Goal: Task Accomplishment & Management: Manage account settings

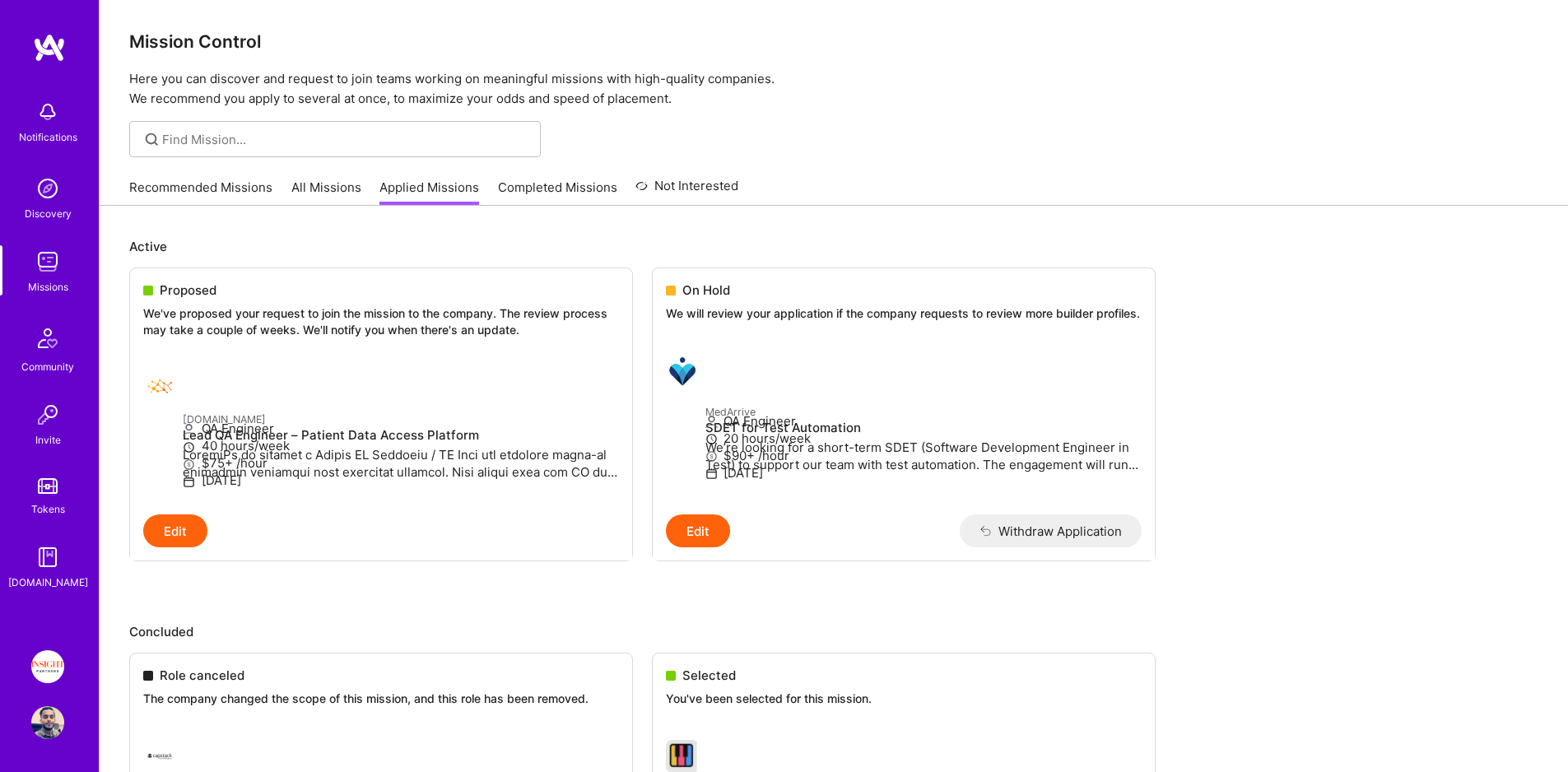
scroll to position [4, 0]
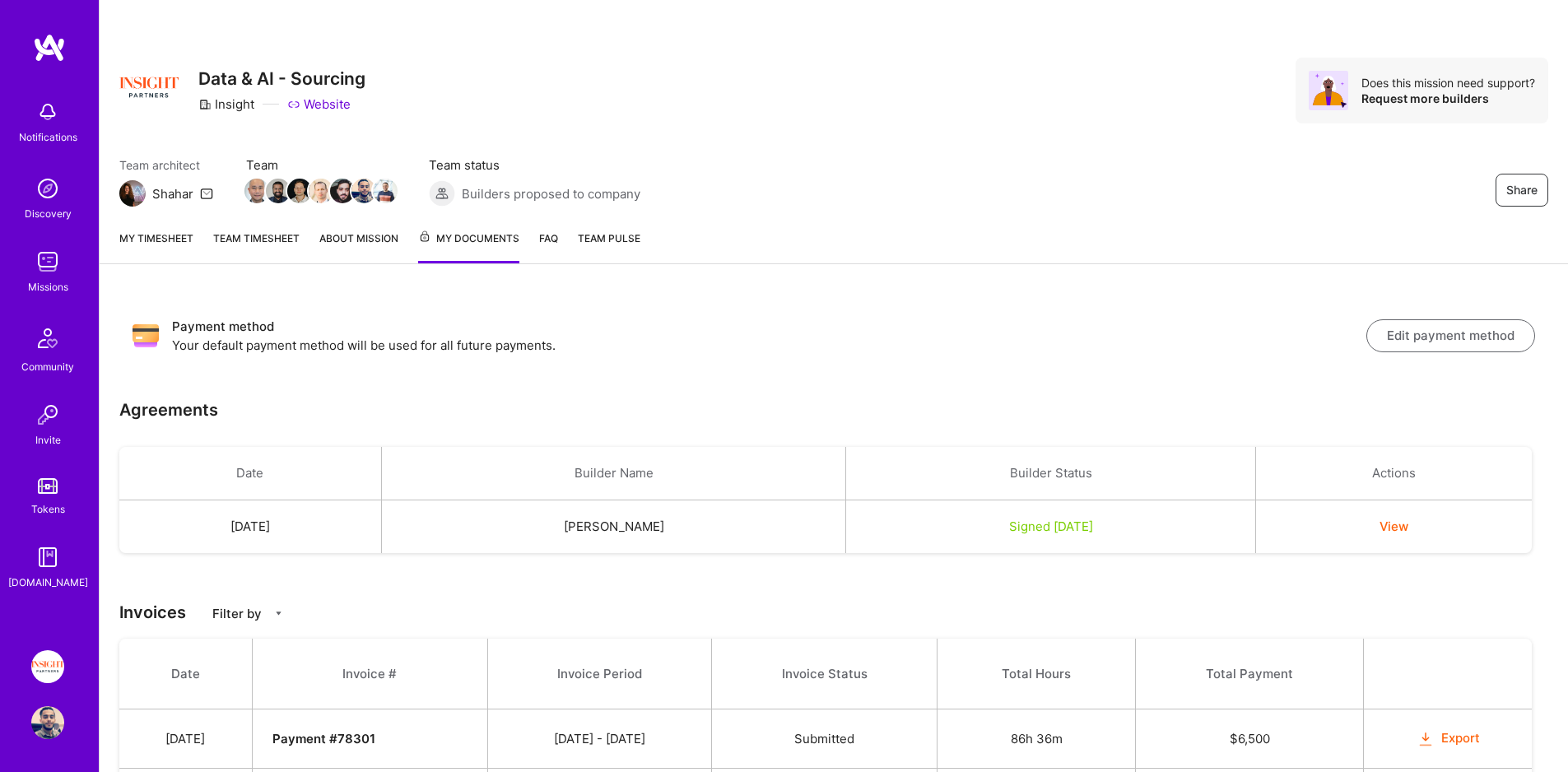
click at [167, 241] on link "My timesheet" at bounding box center [157, 246] width 74 height 33
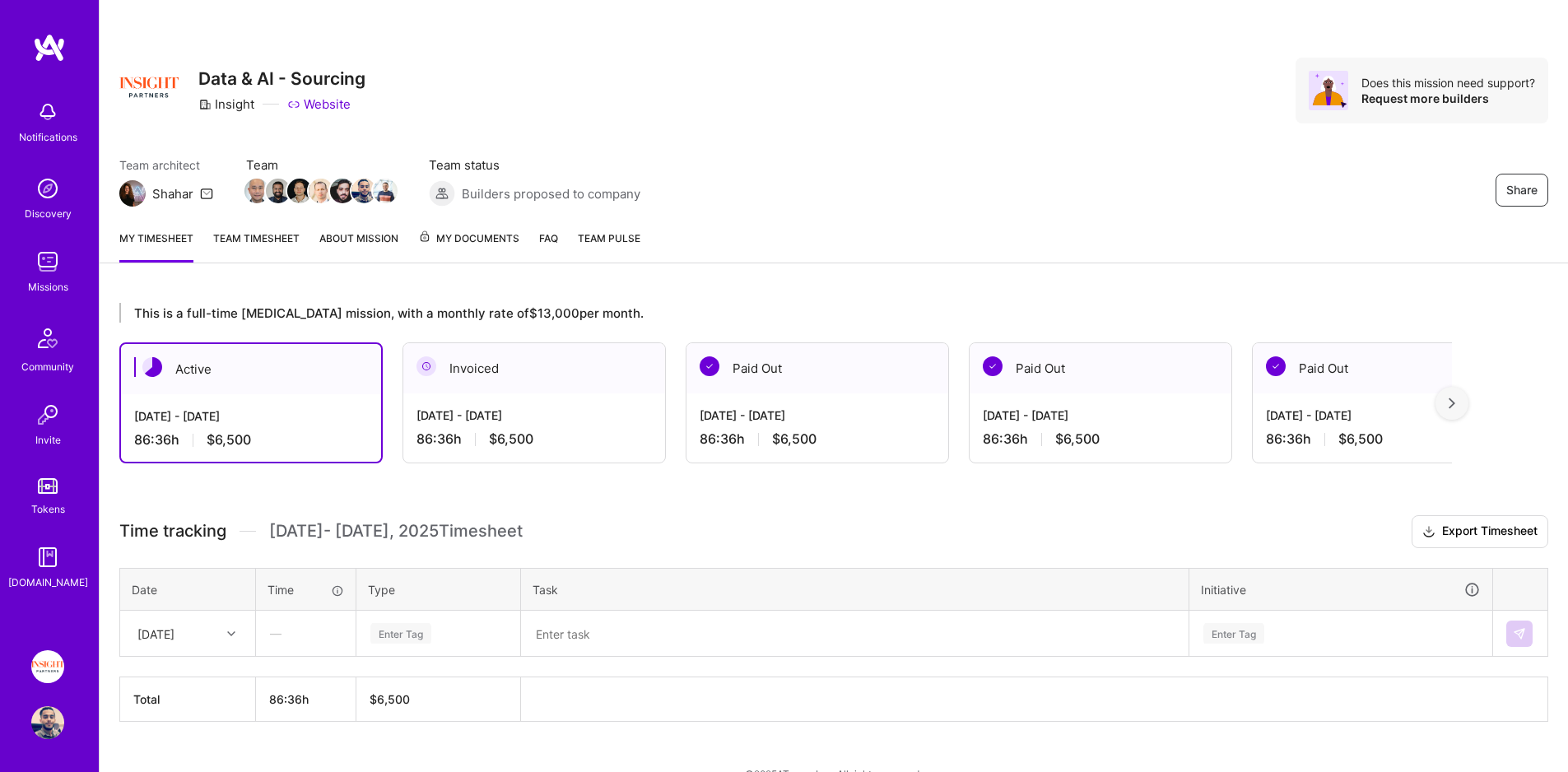
click at [445, 241] on span "My Documents" at bounding box center [469, 239] width 101 height 18
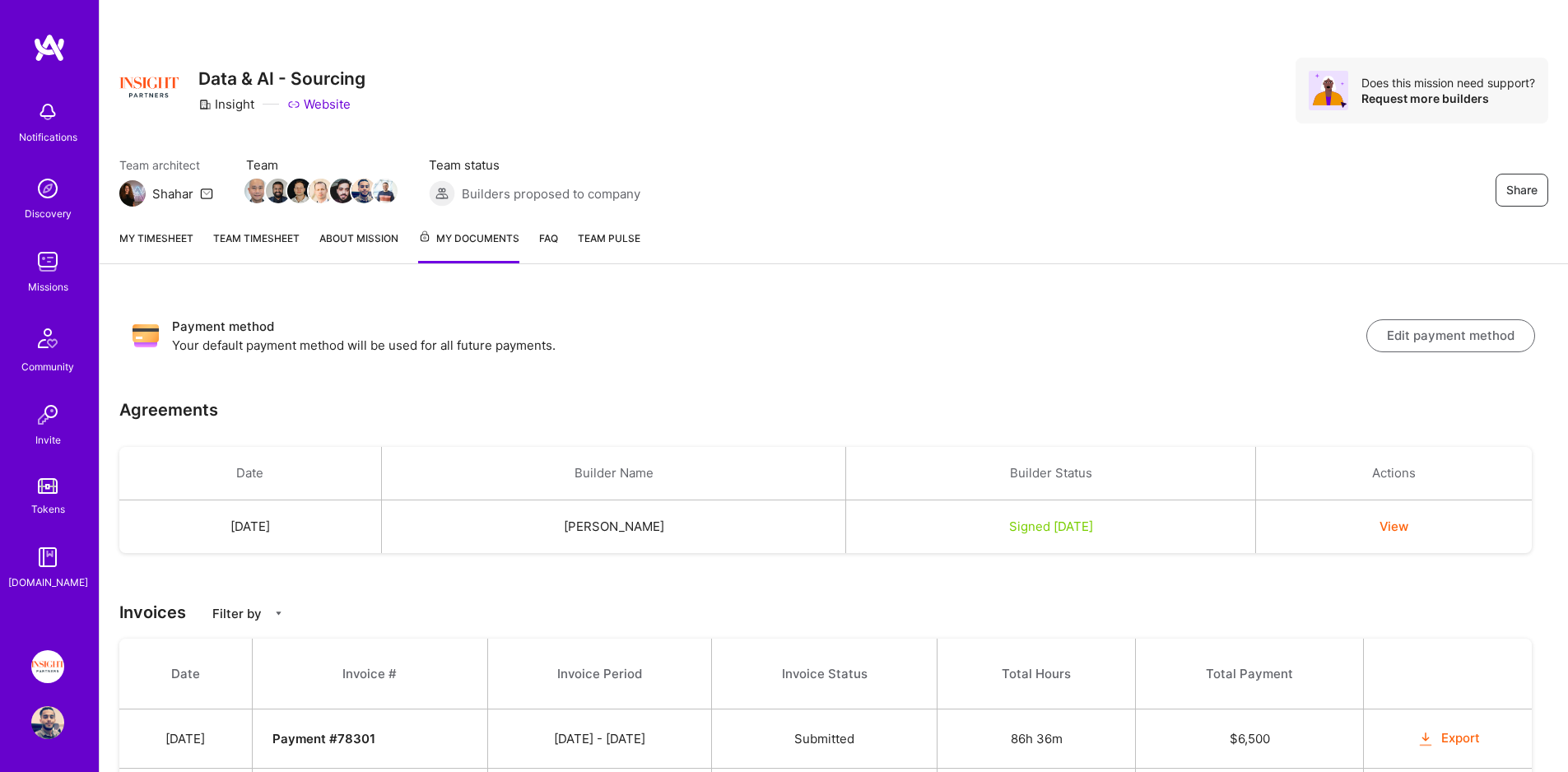
click at [195, 231] on div "My timesheet Team timesheet About Mission My Documents FAQ Team Pulse" at bounding box center [833, 240] width 1468 height 48
click at [175, 232] on link "My timesheet" at bounding box center [157, 246] width 74 height 33
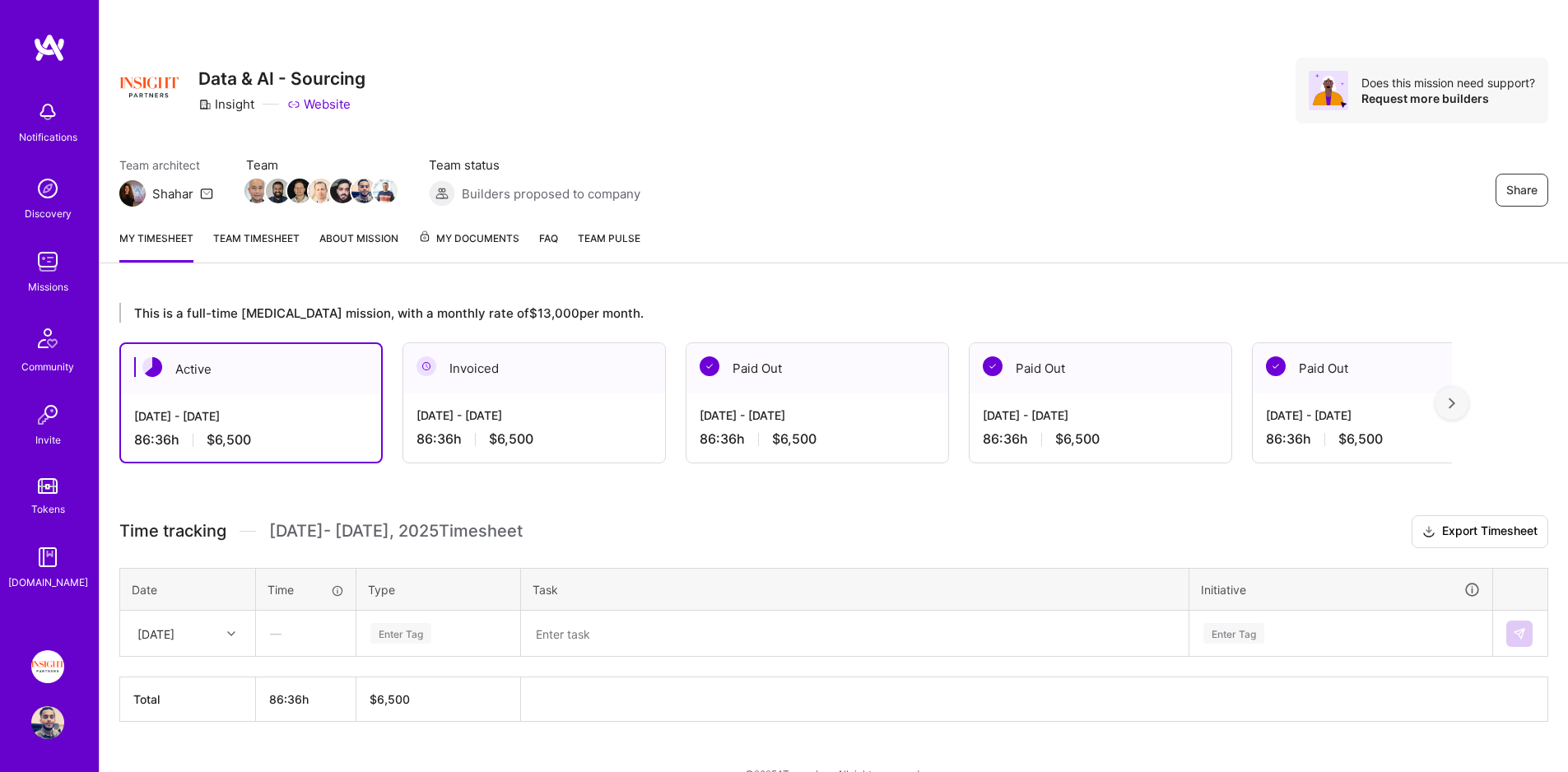
click at [55, 488] on img at bounding box center [48, 485] width 20 height 15
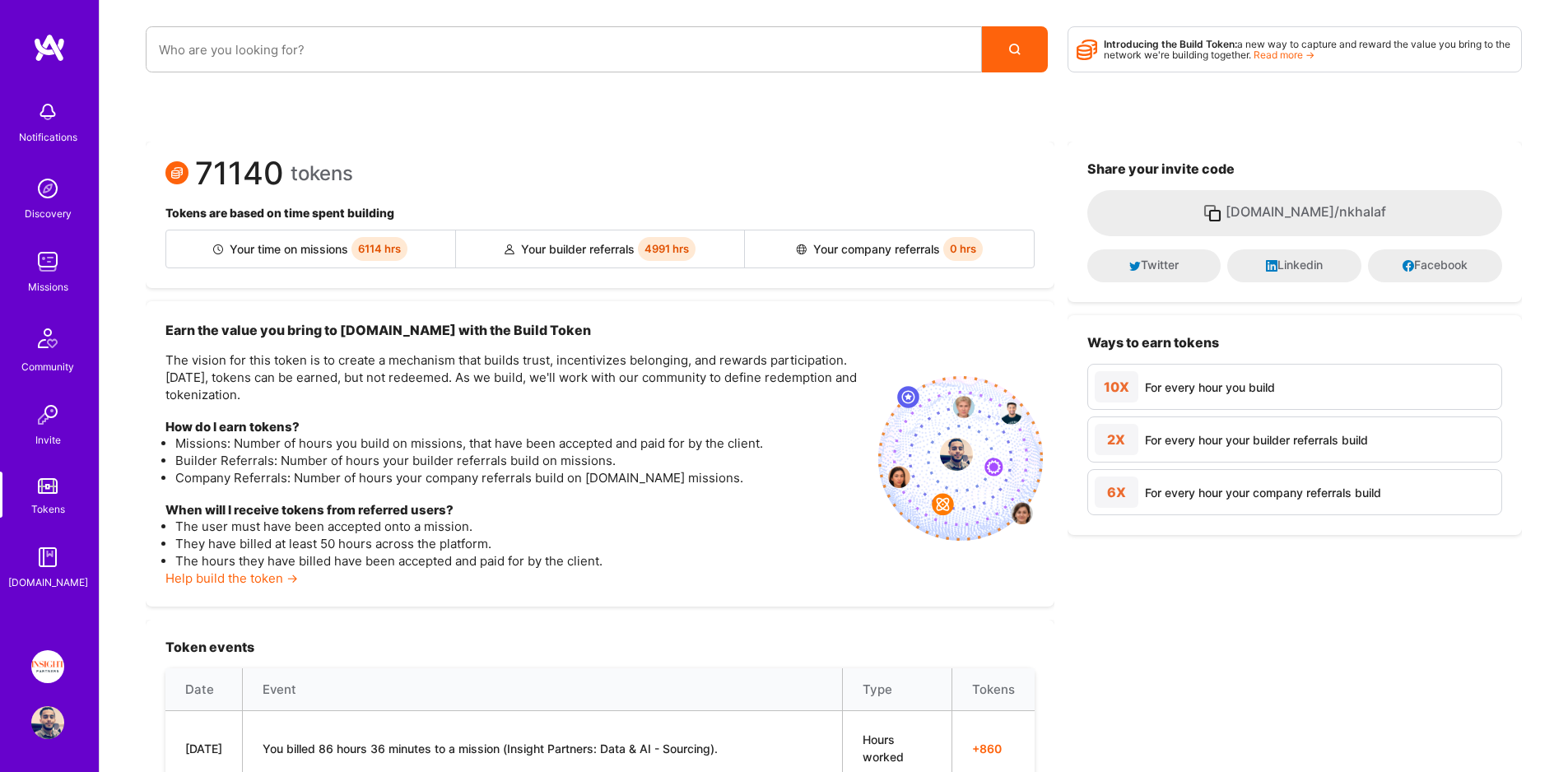
click at [427, 338] on h3 "Earn the value you bring to A.Team with the Build Token" at bounding box center [515, 330] width 699 height 18
click at [326, 330] on h3 "Earn the value you bring to A.Team with the Build Token" at bounding box center [515, 330] width 699 height 18
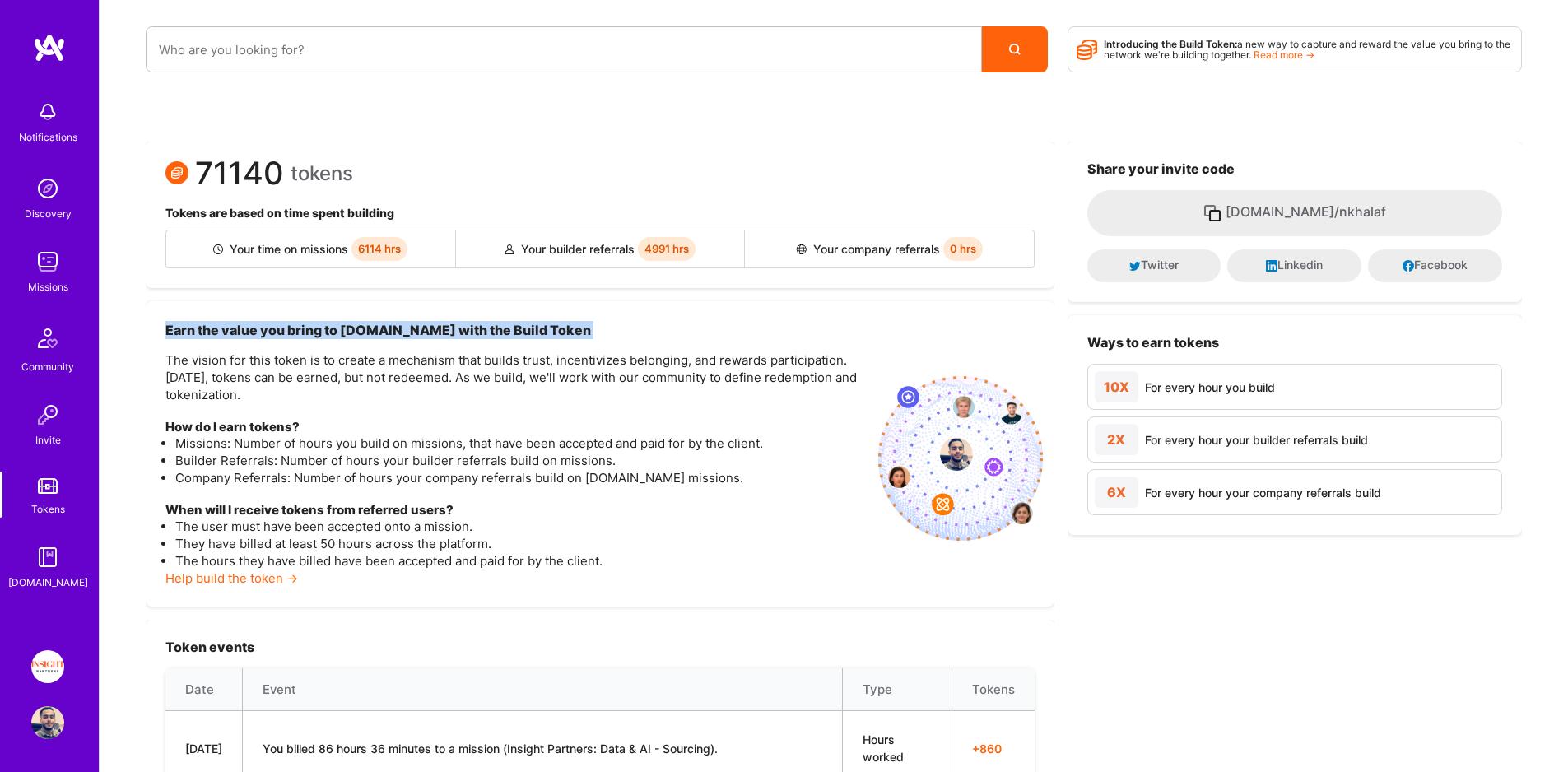
click at [326, 330] on h3 "Earn the value you bring to A.Team with the Build Token" at bounding box center [515, 330] width 699 height 18
click at [354, 327] on h3 "Earn the value you bring to A.Team with the Build Token" at bounding box center [515, 330] width 699 height 18
drag, startPoint x: 354, startPoint y: 327, endPoint x: 343, endPoint y: 331, distance: 11.7
click at [343, 331] on h3 "Earn the value you bring to A.Team with the Build Token" at bounding box center [515, 330] width 699 height 18
click at [342, 331] on h3 "Earn the value you bring to A.Team with the Build Token" at bounding box center [515, 330] width 699 height 18
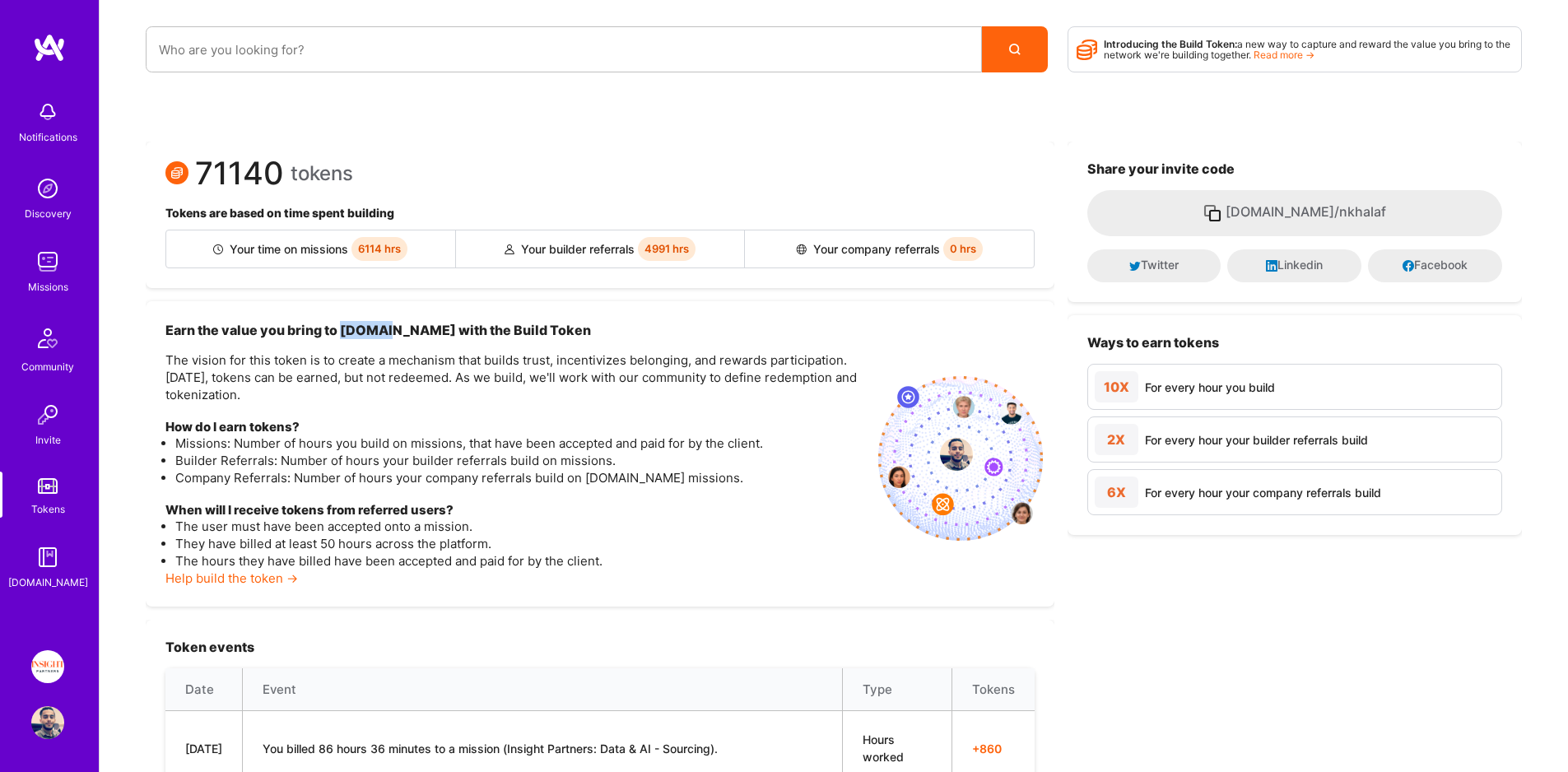
drag, startPoint x: 342, startPoint y: 331, endPoint x: 365, endPoint y: 331, distance: 23.0
click at [365, 331] on h3 "Earn the value you bring to A.Team with the Build Token" at bounding box center [515, 330] width 699 height 18
click at [523, 205] on div "71140 tokens Tokens are based on time spent building Your time on missions 6114…" at bounding box center [600, 214] width 908 height 147
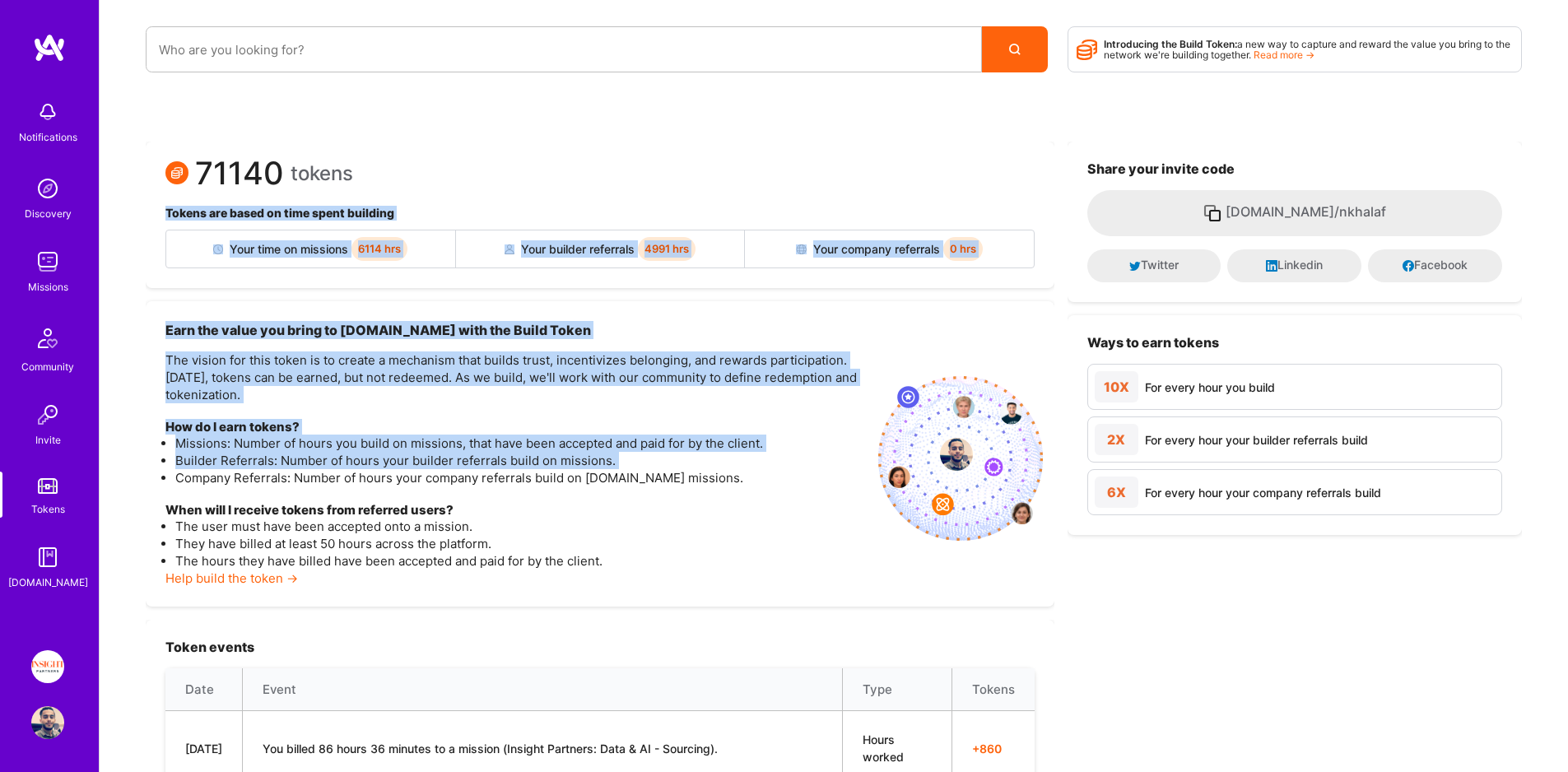
drag, startPoint x: 523, startPoint y: 205, endPoint x: 375, endPoint y: 168, distance: 152.6
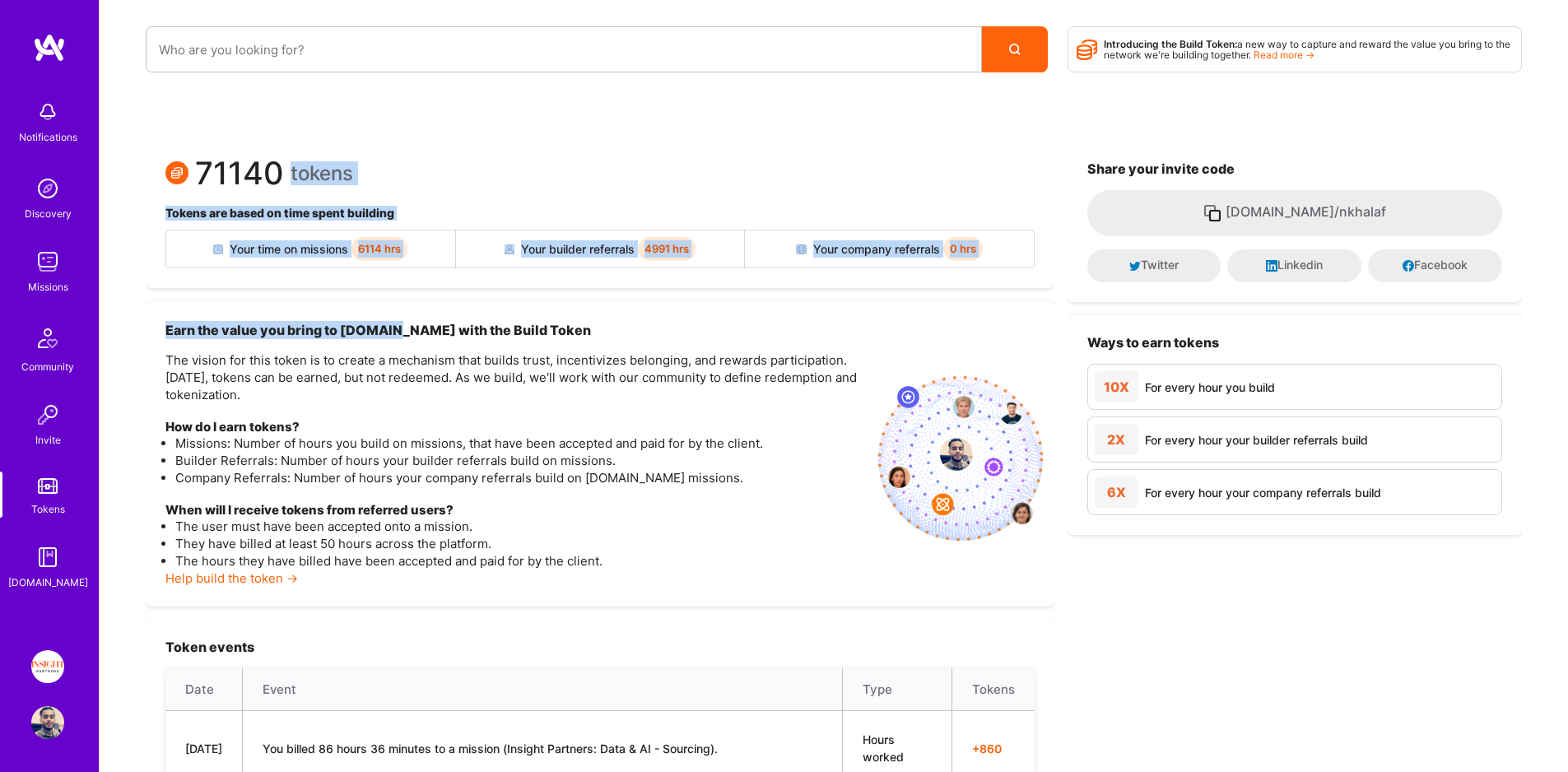
drag, startPoint x: 347, startPoint y: 134, endPoint x: 384, endPoint y: 332, distance: 201.4
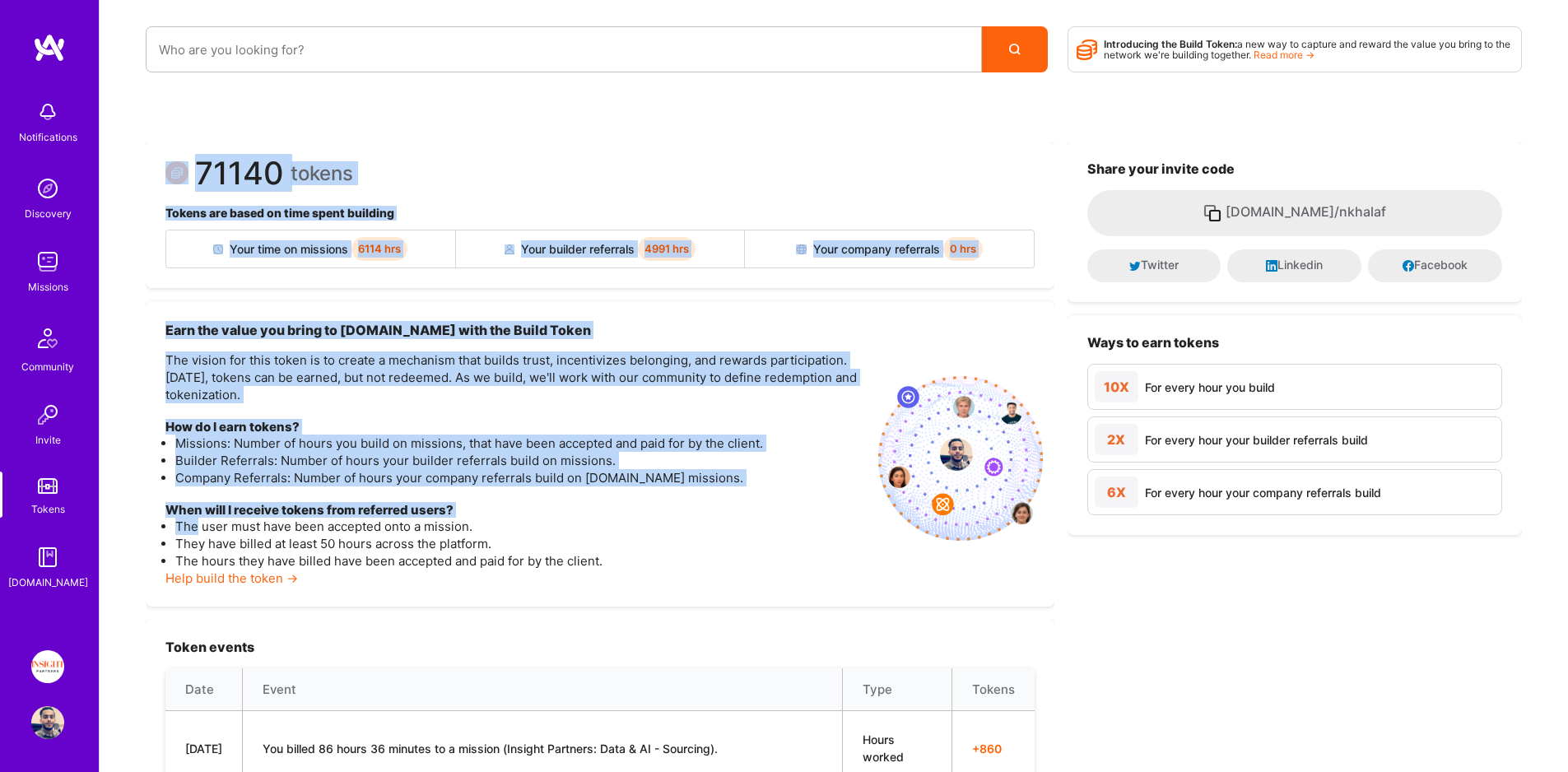
drag, startPoint x: 188, startPoint y: 107, endPoint x: 174, endPoint y: 527, distance: 420.2
